Goal: Information Seeking & Learning: Learn about a topic

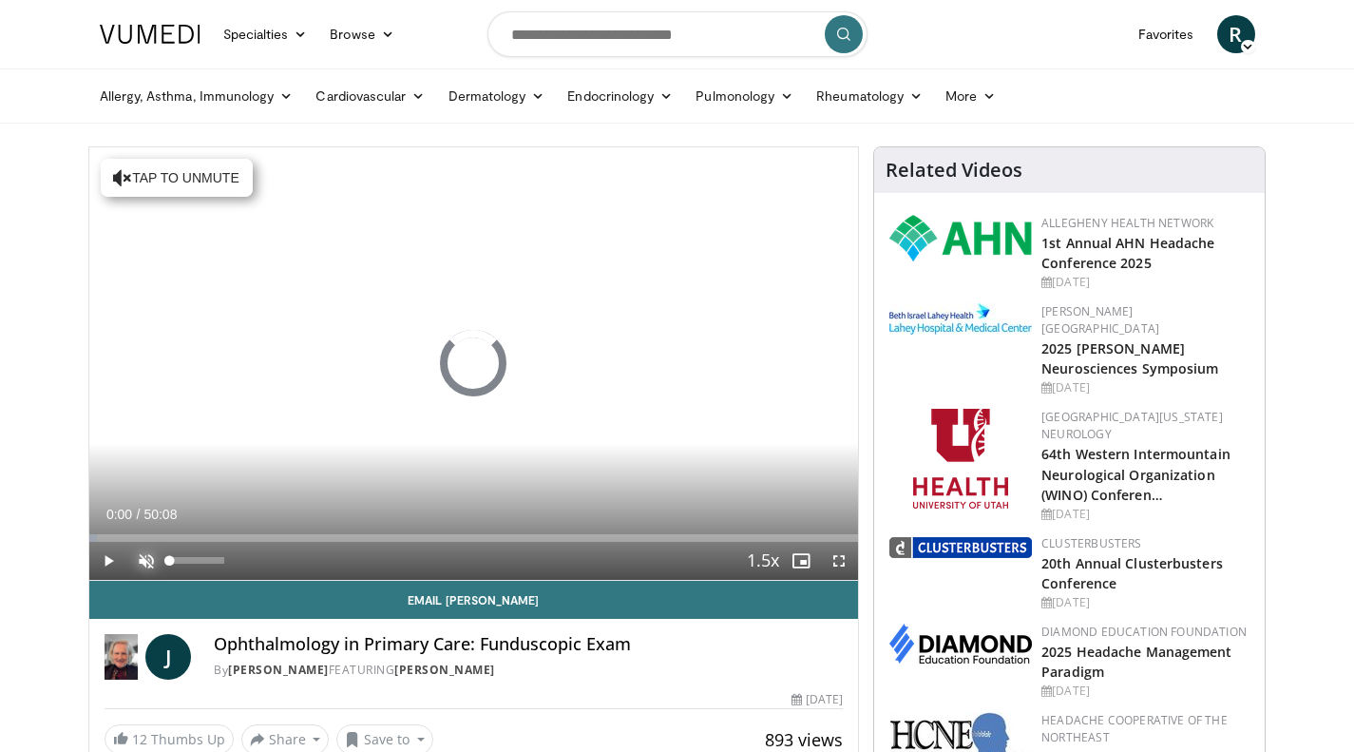
click at [144, 557] on span "Video Player" at bounding box center [146, 561] width 38 height 38
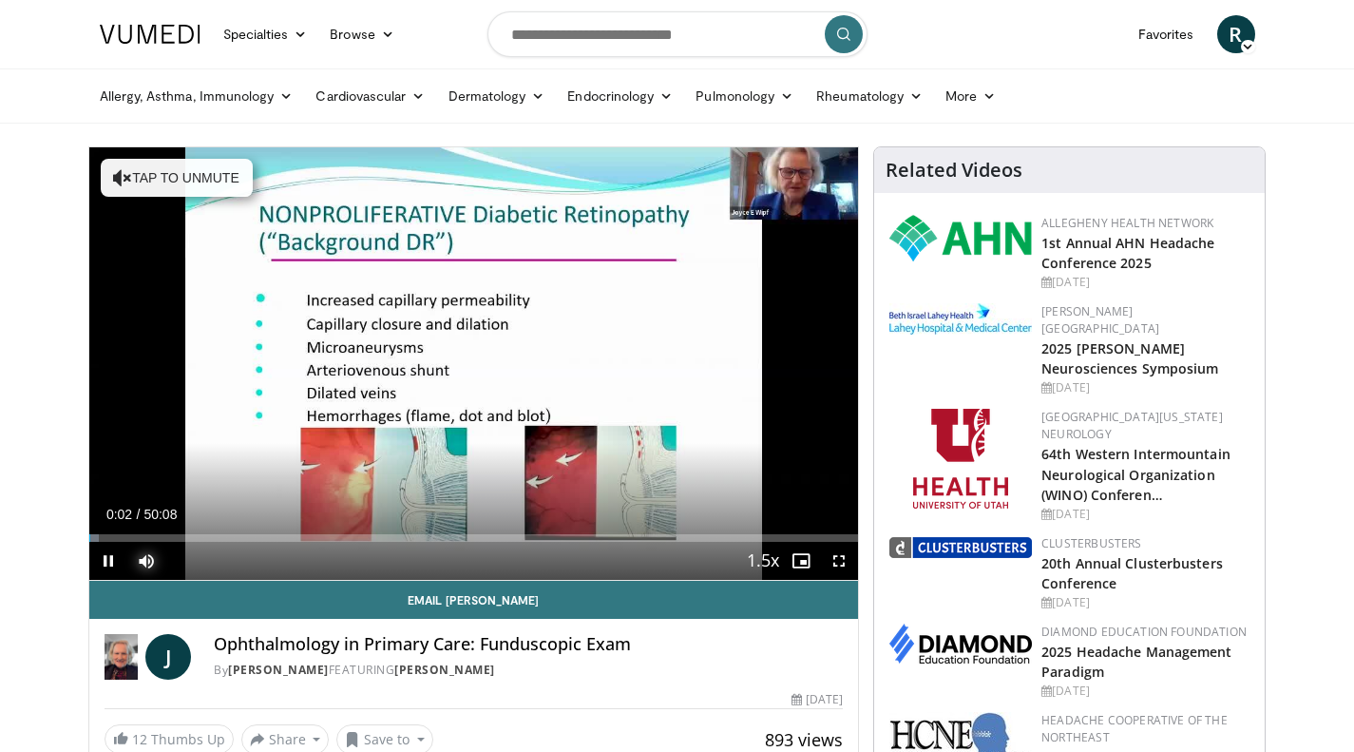
click at [509, 532] on div "Loaded : 1.32% 00:02 27:21" at bounding box center [474, 533] width 770 height 18
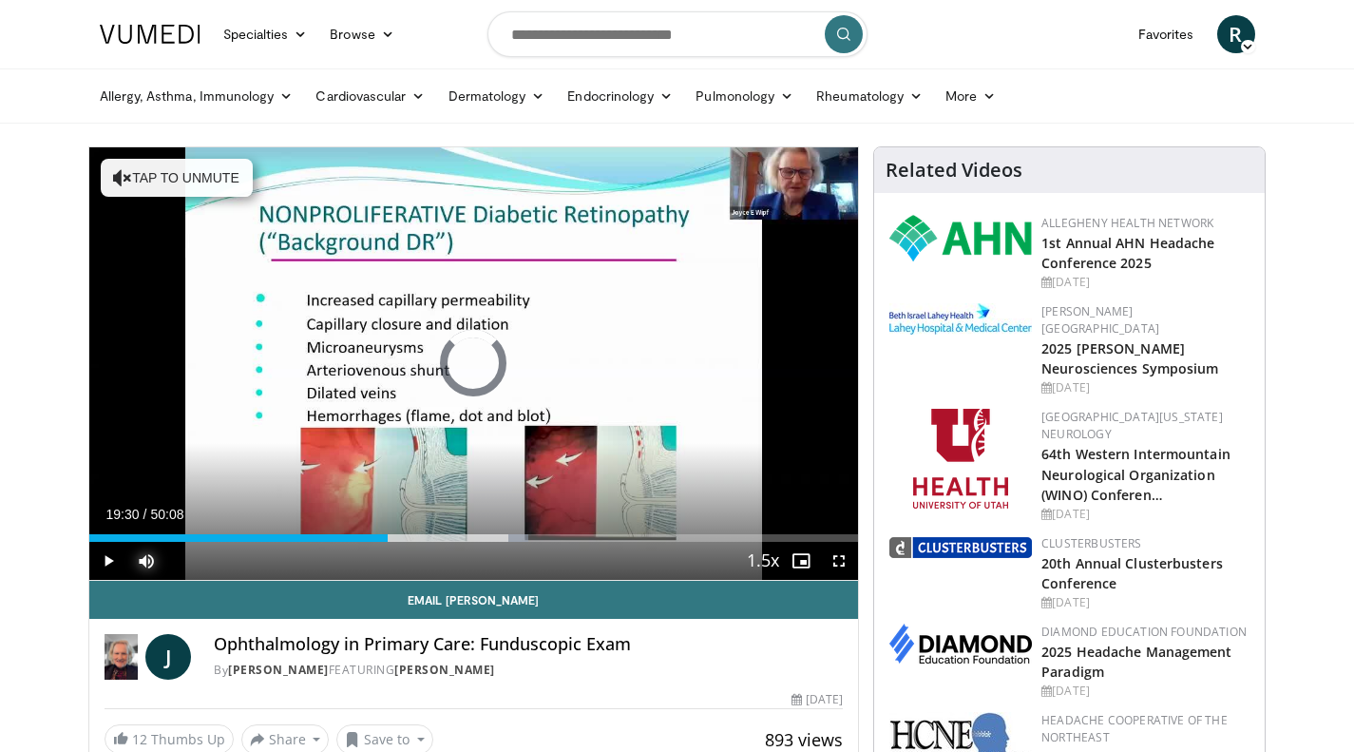
click at [388, 534] on div "Loaded : 57.16% 19:30 19:30" at bounding box center [474, 538] width 770 height 8
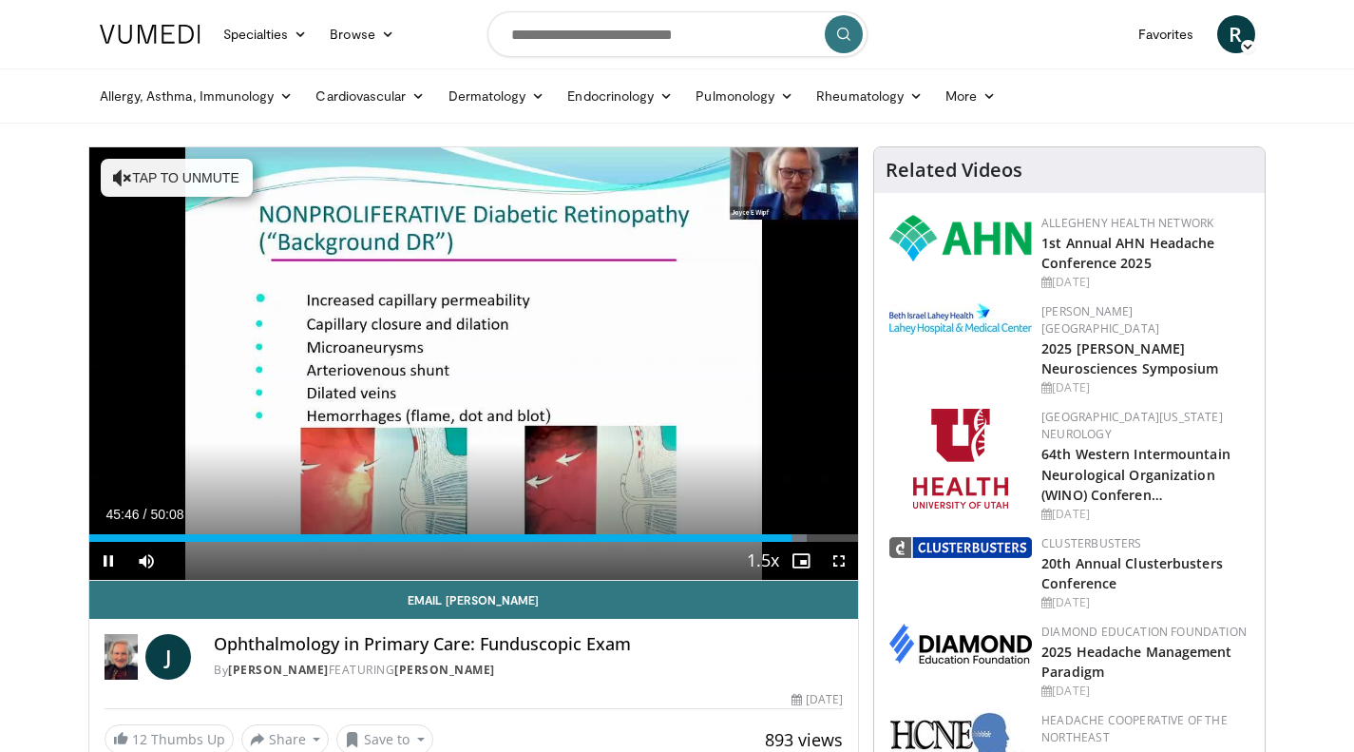
click at [292, 501] on div "10 seconds Tap to unmute" at bounding box center [474, 363] width 770 height 432
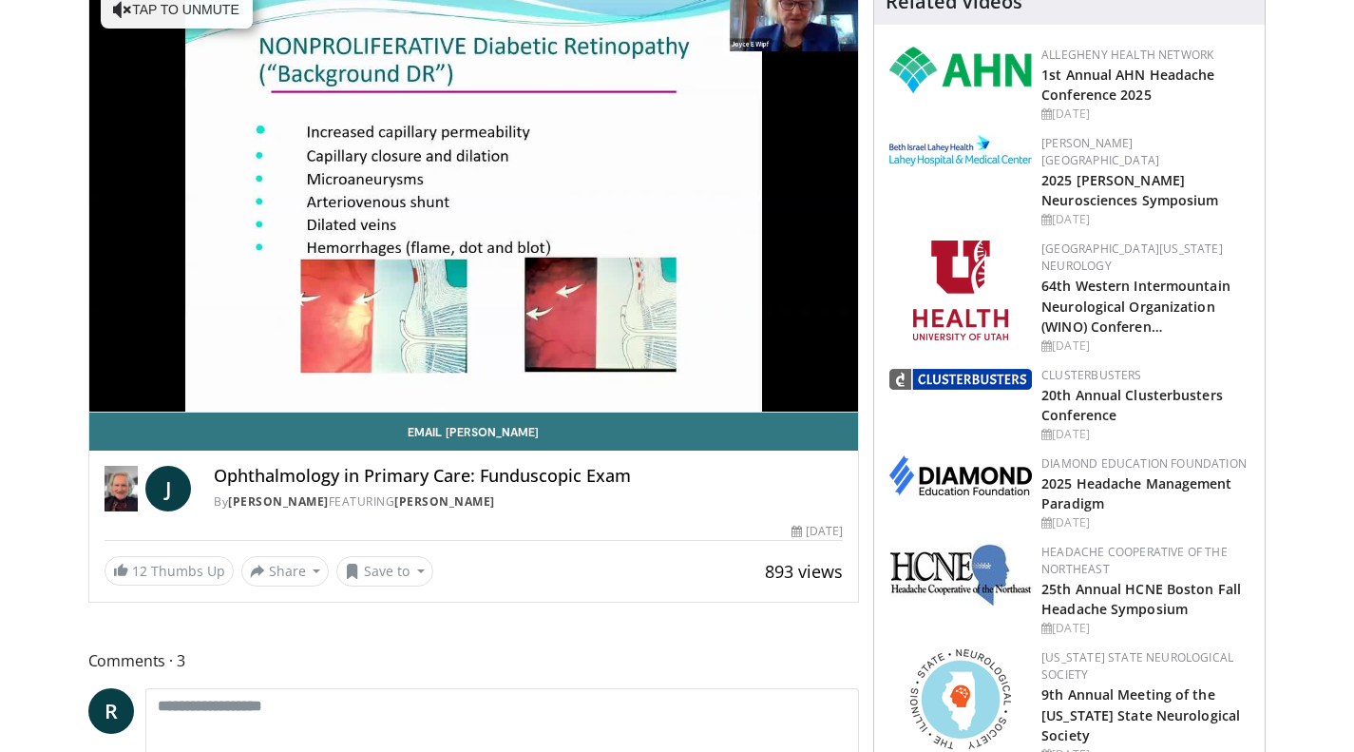
scroll to position [176, 0]
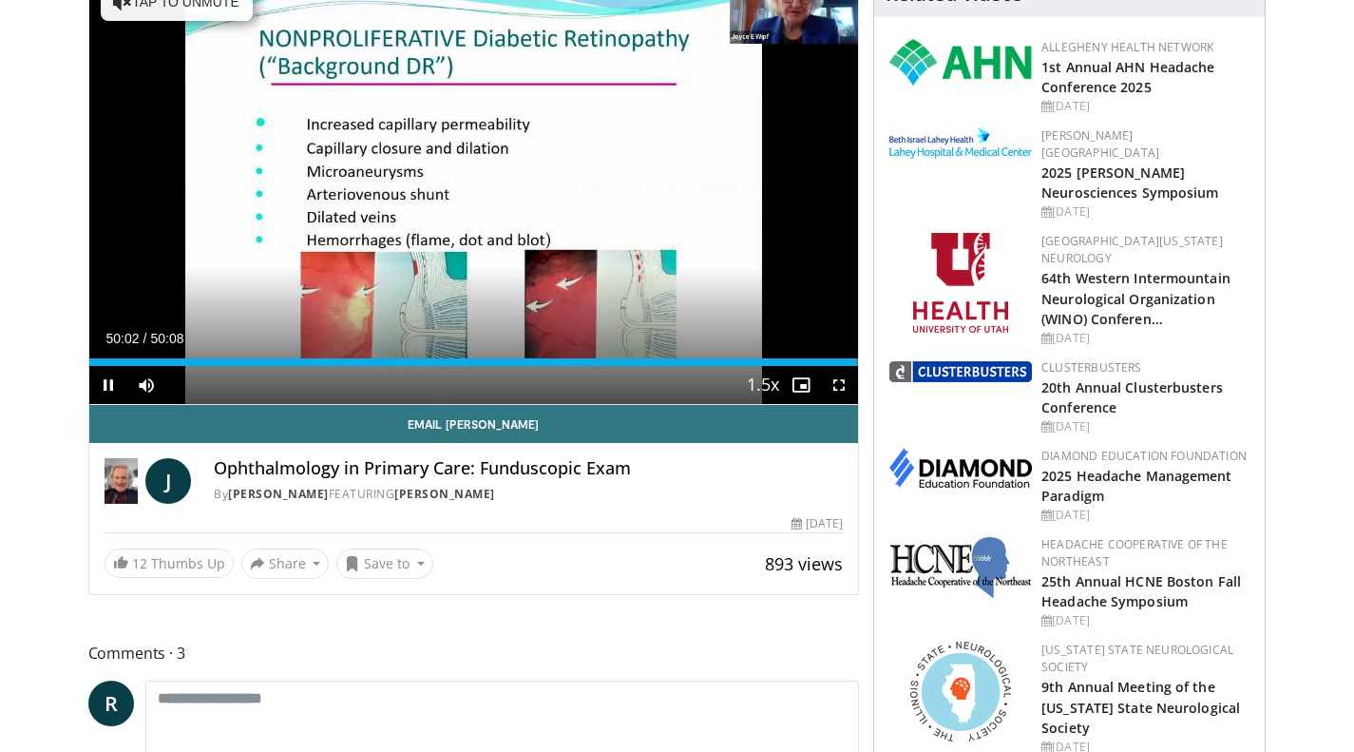
click at [404, 248] on div "10 seconds Tap to unmute" at bounding box center [474, 187] width 770 height 432
